Goal: Task Accomplishment & Management: Use online tool/utility

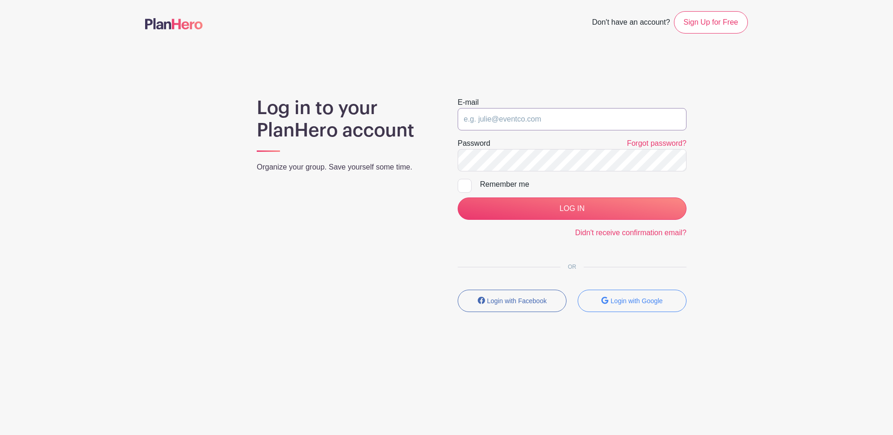
click at [530, 115] on input "email" at bounding box center [572, 119] width 229 height 22
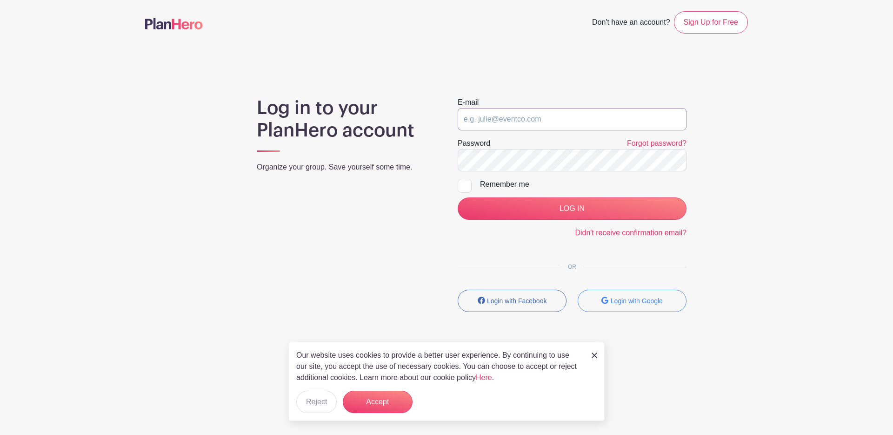
type input "[EMAIL_ADDRESS][DOMAIN_NAME]"
click at [465, 188] on div at bounding box center [465, 186] width 14 height 14
click at [464, 185] on input "Remember me" at bounding box center [461, 182] width 6 height 6
checkbox input "true"
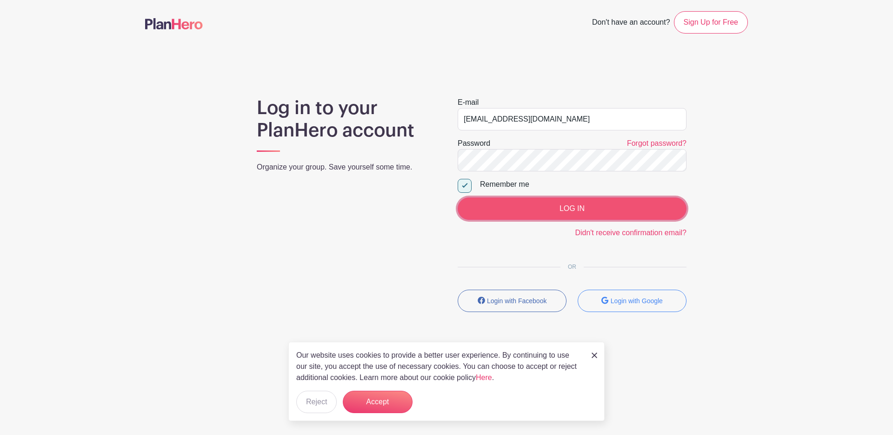
click at [508, 205] on input "LOG IN" at bounding box center [572, 208] width 229 height 22
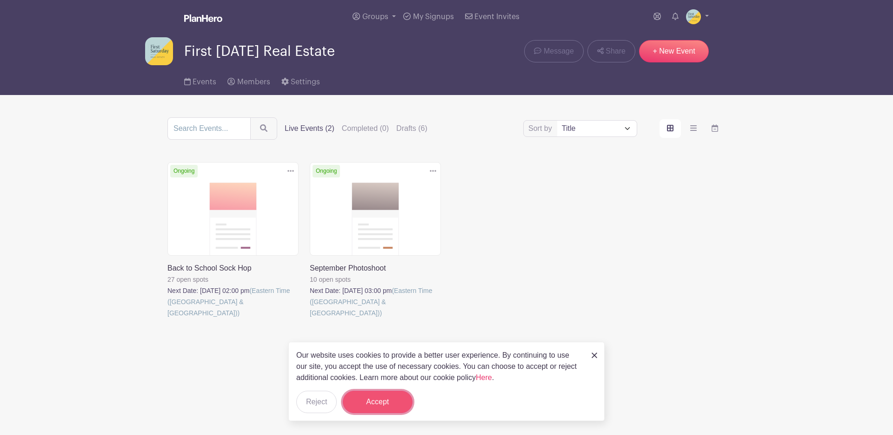
click at [385, 395] on button "Accept" at bounding box center [378, 401] width 70 height 22
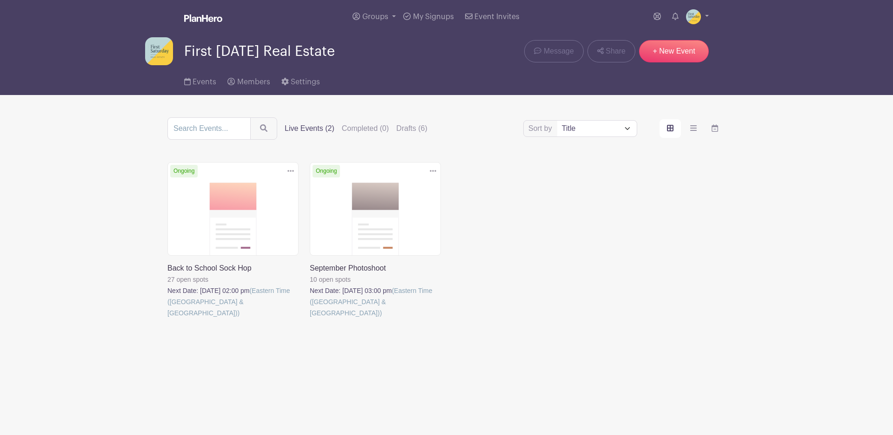
click at [310, 318] on link at bounding box center [310, 318] width 0 height 0
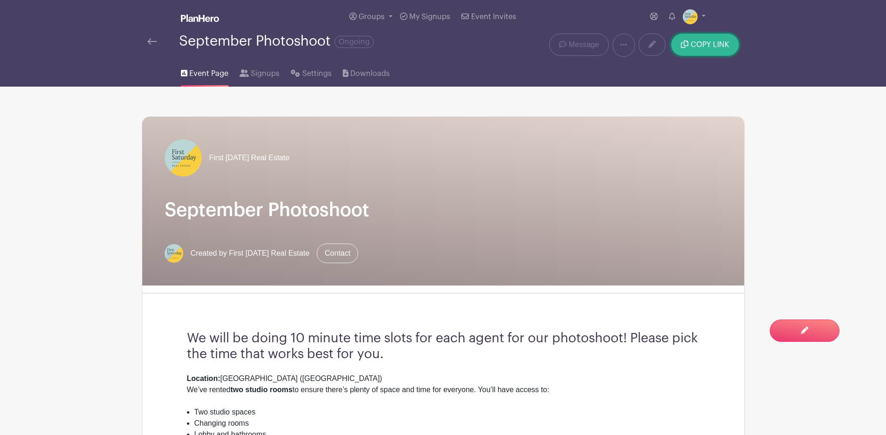
click at [704, 48] on span "COPY LINK" at bounding box center [710, 44] width 39 height 7
